Goal: Check status: Check status

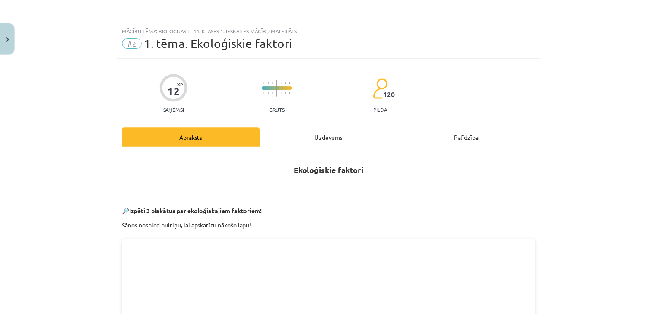
scroll to position [820, 0]
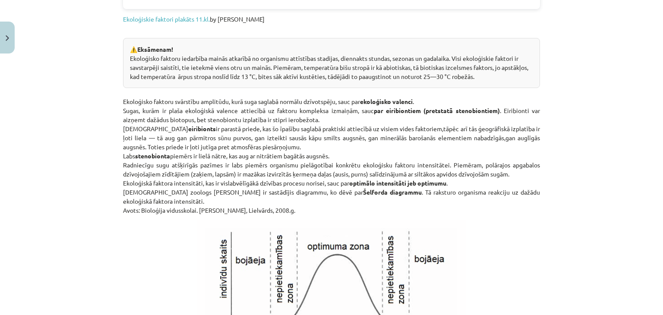
click at [4, 58] on div "Mācību tēma: Bioloģijas i - 11. klases 1. ieskaites mācību materiāls #2 1. tēma…" at bounding box center [331, 157] width 663 height 315
click at [9, 40] on img "Close" at bounding box center [7, 38] width 3 height 6
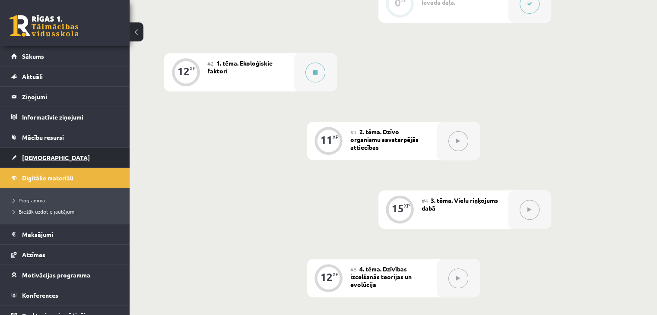
click at [35, 152] on link "[DEMOGRAPHIC_DATA]" at bounding box center [65, 158] width 108 height 20
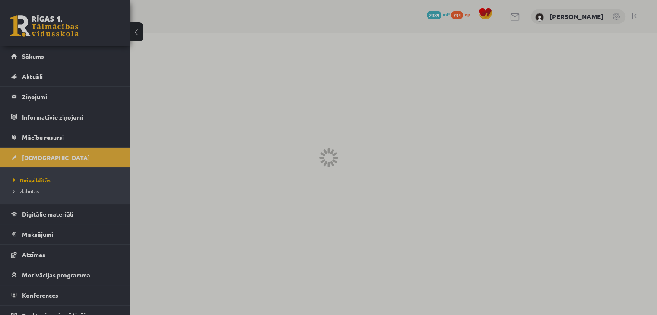
click at [28, 189] on span "Izlabotās" at bounding box center [26, 191] width 26 height 7
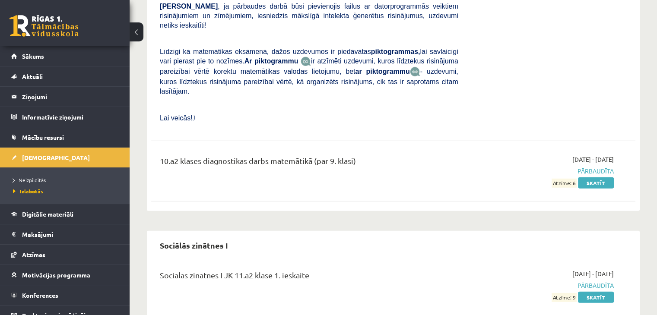
scroll to position [5625, 0]
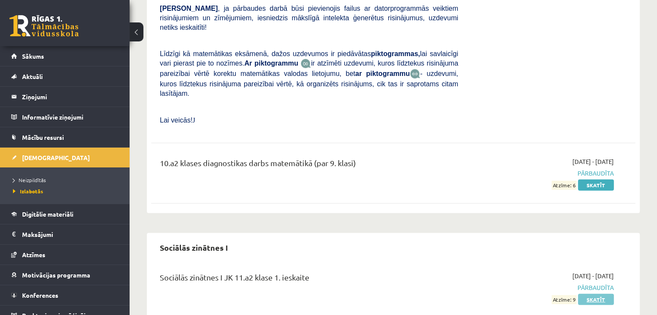
click at [590, 294] on link "Skatīt" at bounding box center [596, 299] width 36 height 11
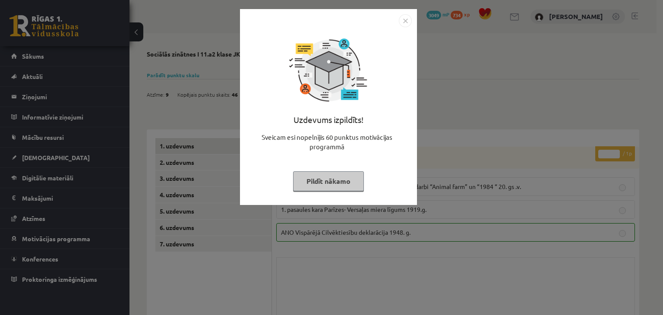
click at [402, 22] on img "Close" at bounding box center [405, 20] width 13 height 13
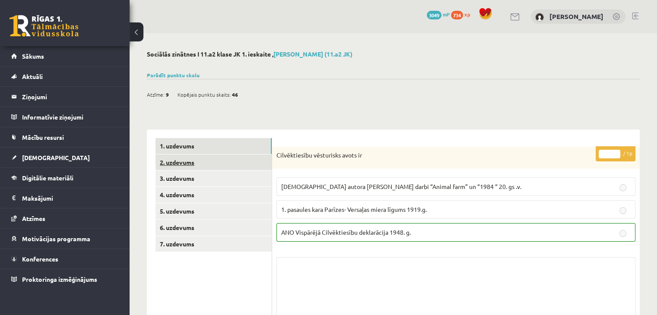
click at [211, 168] on link "2. uzdevums" at bounding box center [213, 163] width 116 height 16
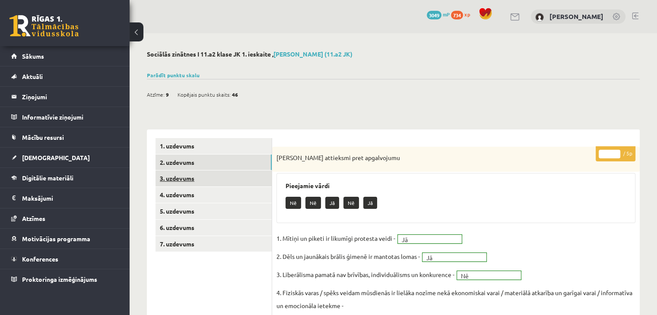
click at [183, 177] on link "3. uzdevums" at bounding box center [213, 179] width 116 height 16
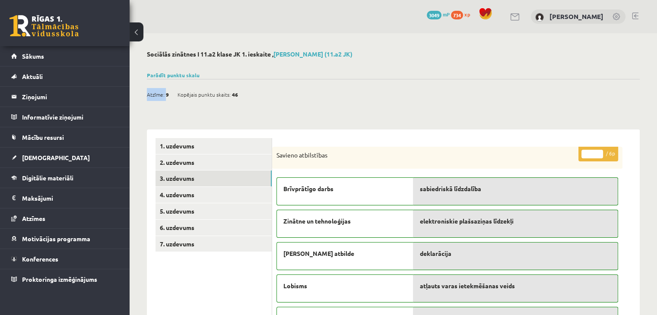
click at [169, 91] on div "Atzīme: 9 Kopējais punktu skaits: 46" at bounding box center [197, 94] width 100 height 13
click at [169, 75] on link "Parādīt punktu skalu" at bounding box center [173, 75] width 53 height 7
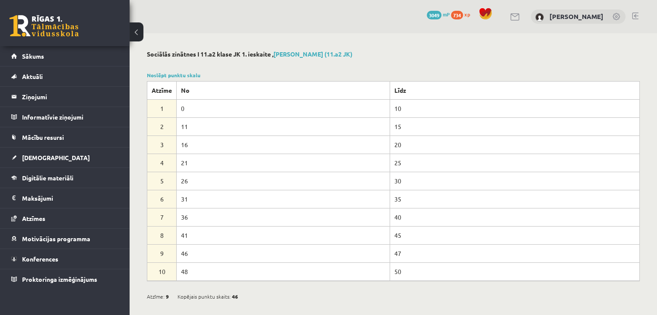
click at [254, 202] on td "31" at bounding box center [283, 199] width 213 height 18
click at [183, 74] on link "Noslēpt punktu skalu" at bounding box center [174, 75] width 54 height 7
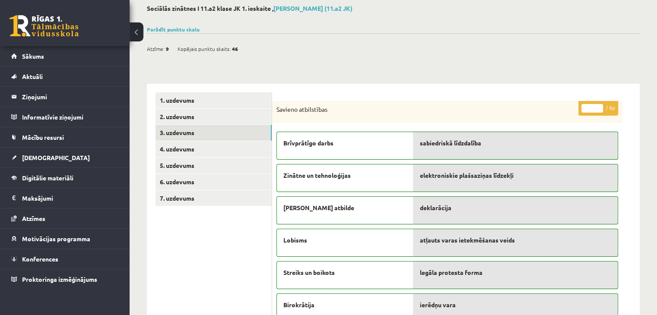
scroll to position [130, 0]
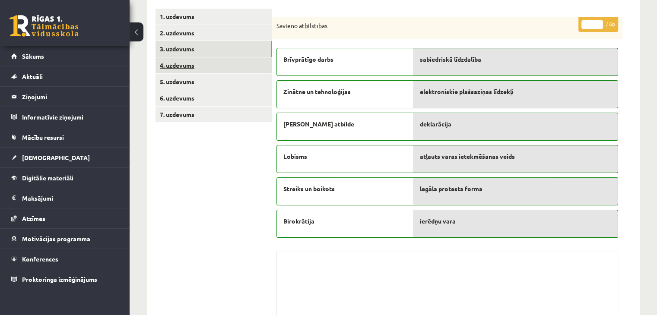
click at [189, 68] on link "4. uzdevums" at bounding box center [213, 65] width 116 height 16
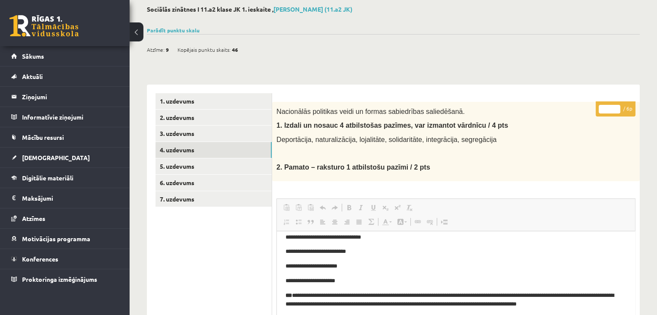
scroll to position [43, 0]
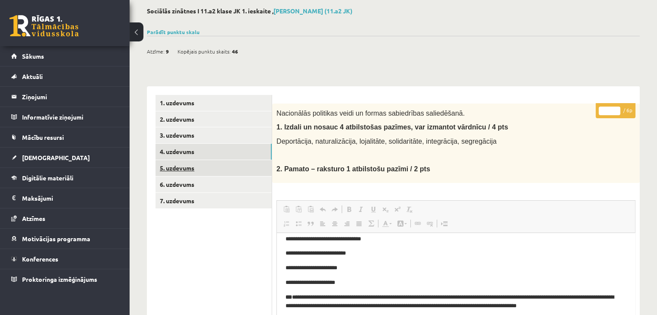
click at [199, 167] on link "5. uzdevums" at bounding box center [213, 168] width 116 height 16
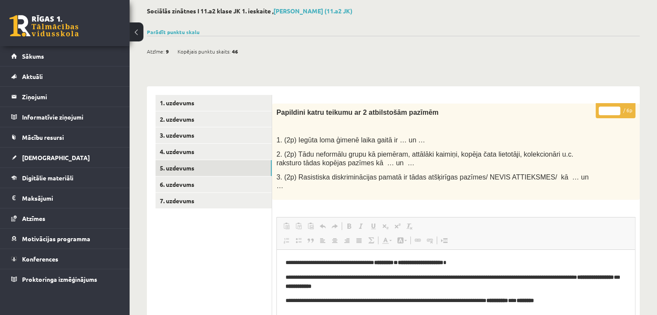
scroll to position [0, 0]
click at [165, 26] on div "**********" at bounding box center [393, 256] width 527 height 532
click at [162, 34] on link "Parādīt punktu skalu" at bounding box center [173, 31] width 53 height 7
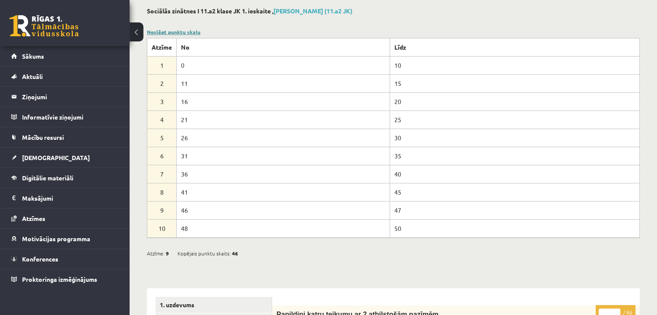
click at [173, 32] on link "Noslēpt punktu skalu" at bounding box center [174, 31] width 54 height 7
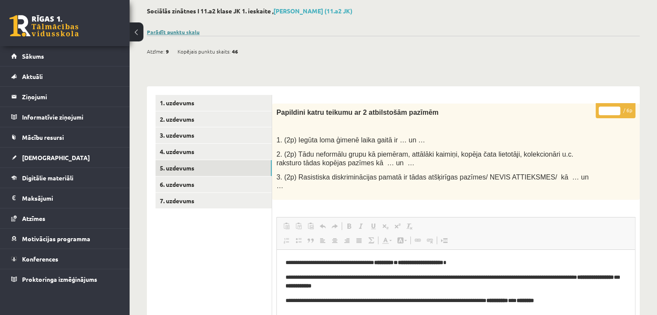
click at [179, 33] on link "Parādīt punktu skalu" at bounding box center [173, 31] width 53 height 7
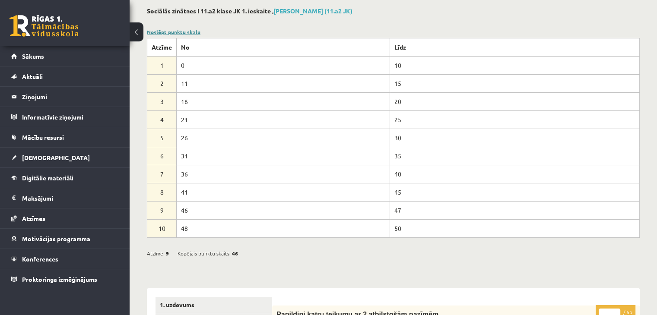
click at [161, 29] on link "Noslēpt punktu skalu" at bounding box center [174, 31] width 54 height 7
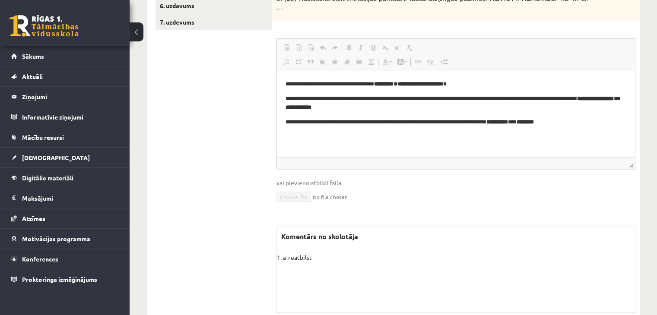
scroll to position [197, 0]
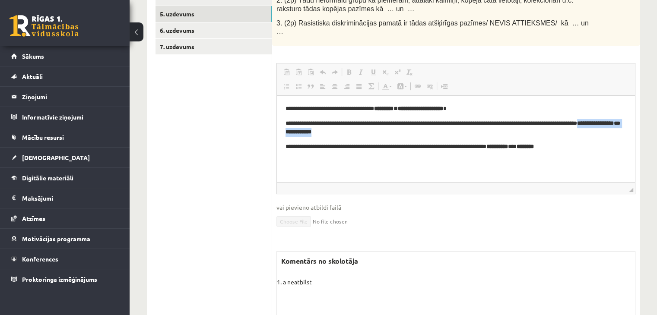
drag, startPoint x: 303, startPoint y: 130, endPoint x: 459, endPoint y: 133, distance: 156.8
click at [448, 133] on p "**********" at bounding box center [455, 128] width 341 height 18
click at [459, 133] on p "**********" at bounding box center [455, 128] width 341 height 18
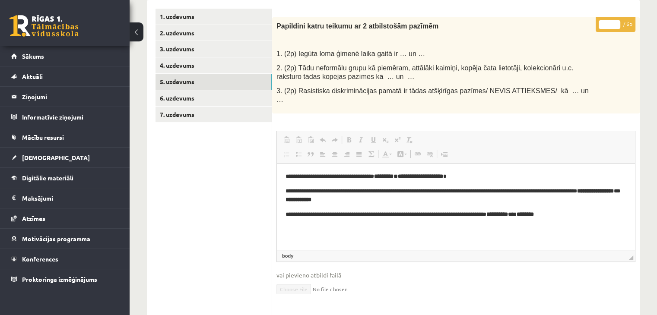
scroll to position [111, 0]
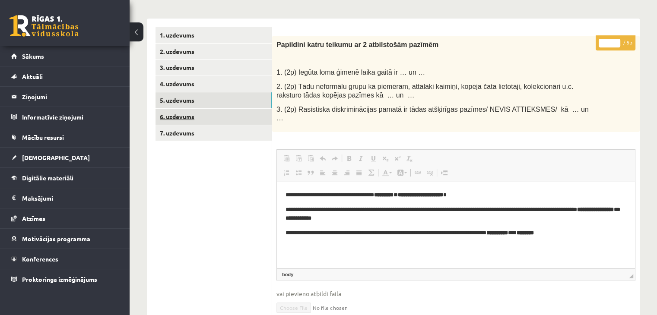
click at [190, 113] on link "6. uzdevums" at bounding box center [213, 117] width 116 height 16
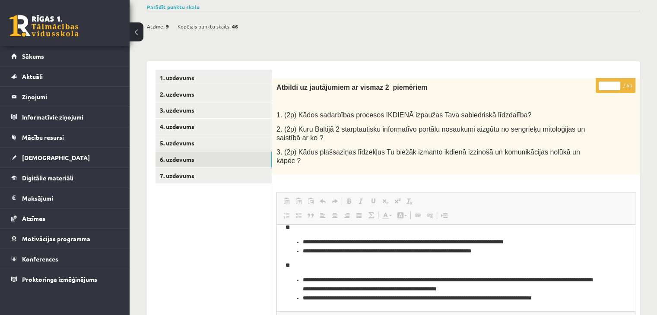
scroll to position [68, 0]
click at [200, 180] on link "7. uzdevums" at bounding box center [213, 176] width 116 height 16
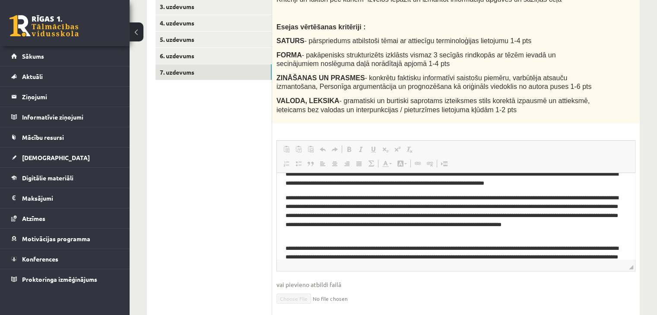
scroll to position [0, 0]
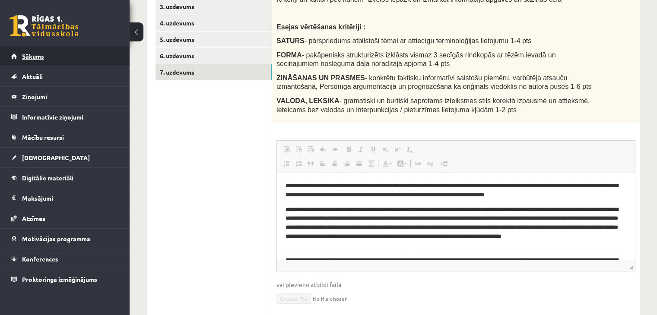
click at [17, 54] on link "Sākums" at bounding box center [65, 56] width 108 height 20
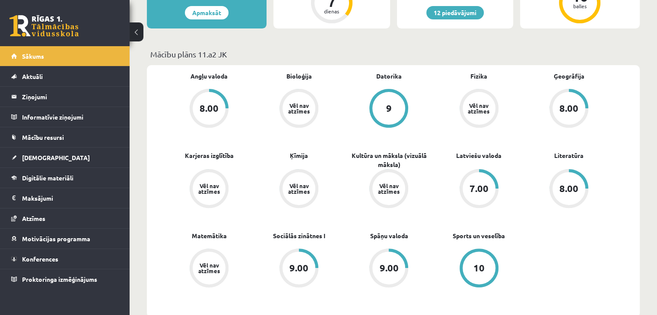
scroll to position [216, 0]
